Goal: Task Accomplishment & Management: Use online tool/utility

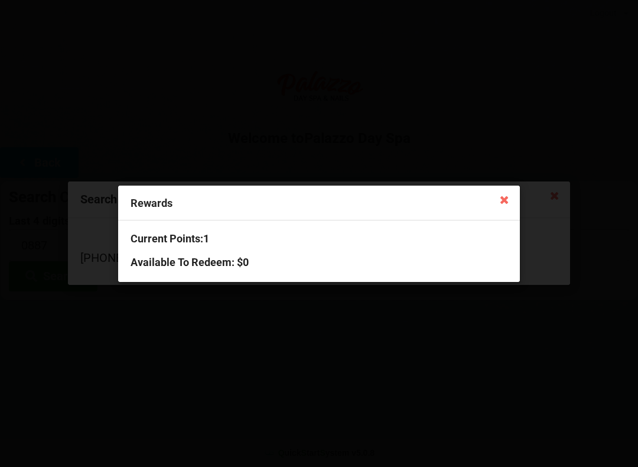
click at [495, 183] on div "Rewards Current Points: 1 Available To Redeem : $0" at bounding box center [319, 233] width 638 height 467
click at [504, 204] on icon at bounding box center [504, 199] width 19 height 19
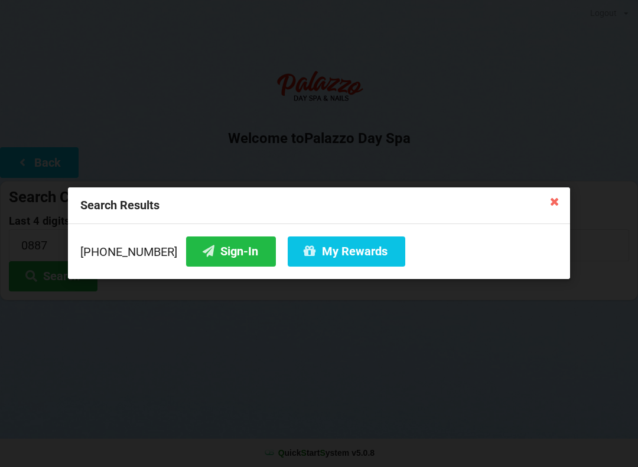
click at [546, 202] on icon at bounding box center [554, 200] width 19 height 19
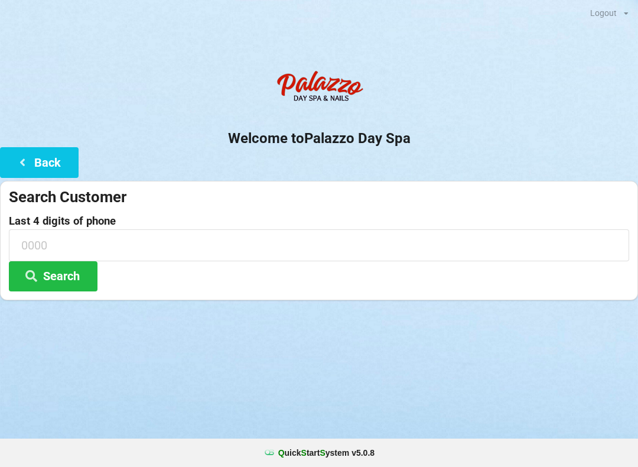
click at [29, 161] on icon at bounding box center [22, 161] width 14 height 10
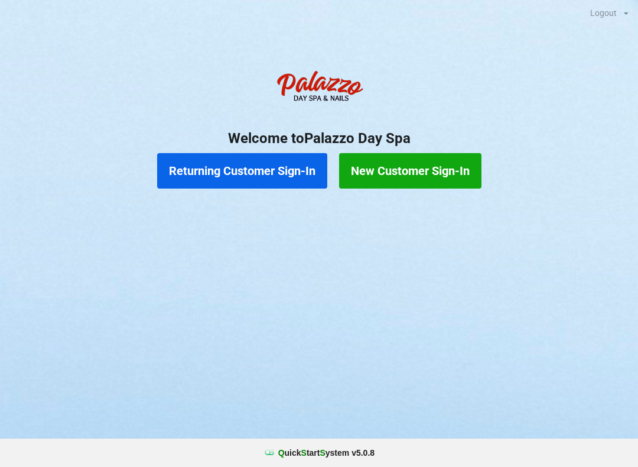
click at [257, 156] on button "Returning Customer Sign-In" at bounding box center [242, 170] width 170 height 35
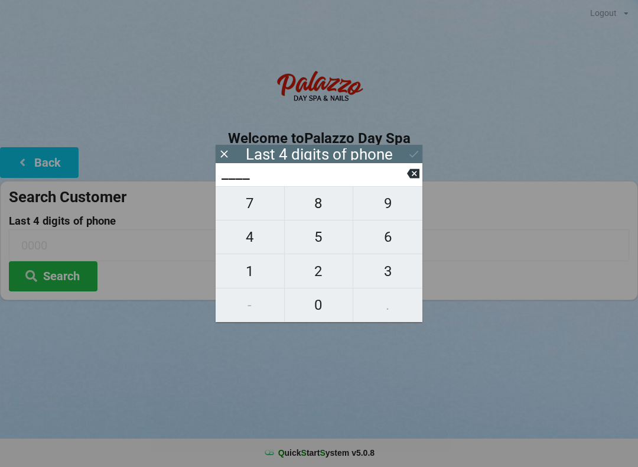
click at [329, 276] on span "2" at bounding box center [319, 271] width 69 height 25
type input "2___"
click at [325, 210] on span "8" at bounding box center [319, 203] width 69 height 25
type input "28__"
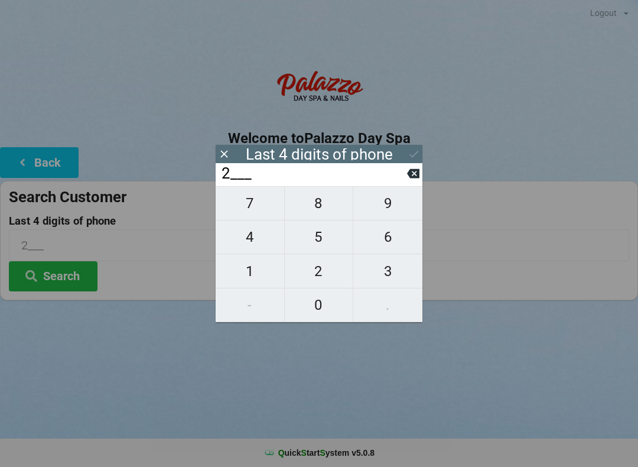
type input "28__"
click at [393, 278] on span "3" at bounding box center [387, 271] width 69 height 25
type input "283_"
click at [401, 227] on button "6" at bounding box center [387, 237] width 69 height 34
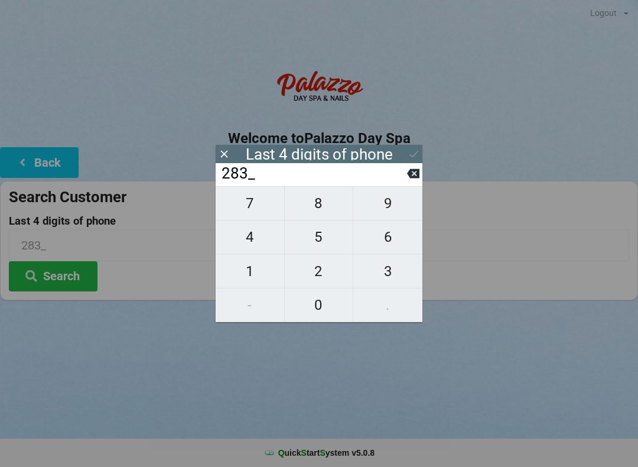
type input "2836"
click at [73, 270] on button "Search" at bounding box center [53, 276] width 89 height 30
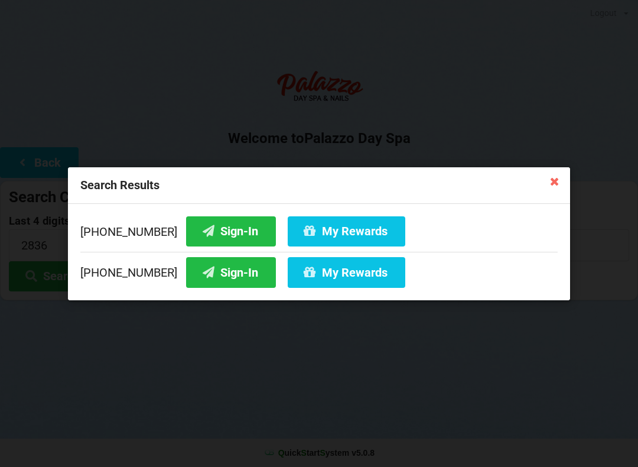
click at [213, 228] on button "Sign-In" at bounding box center [231, 231] width 90 height 30
